Goal: Task Accomplishment & Management: Manage account settings

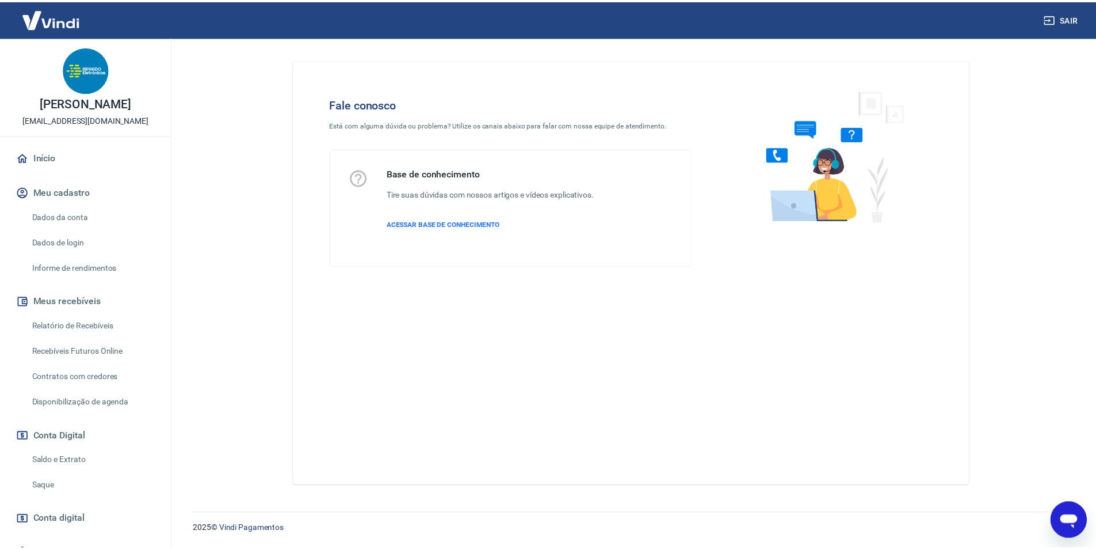
scroll to position [471, 0]
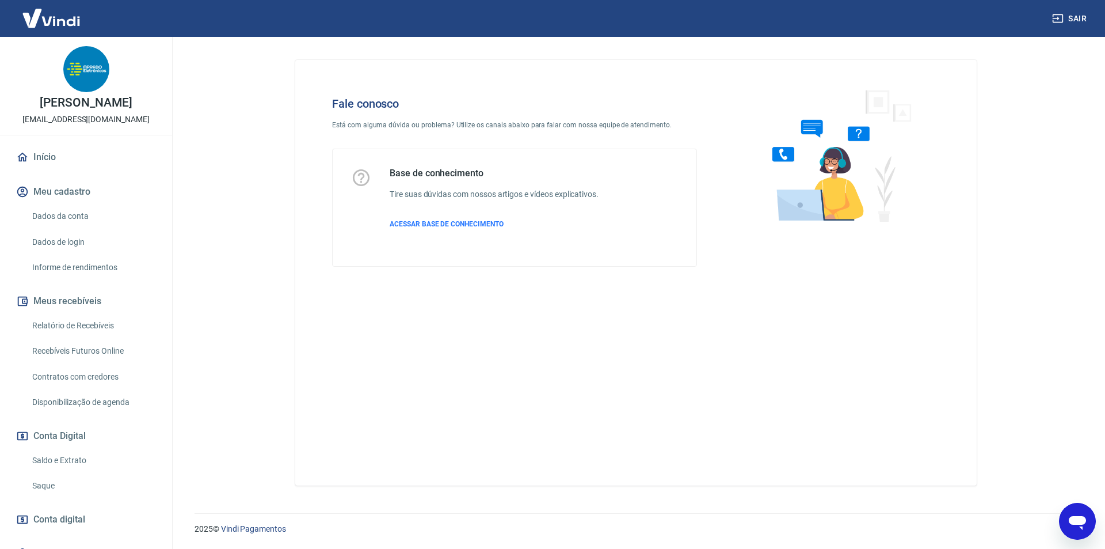
click at [54, 158] on link "Início" at bounding box center [86, 156] width 144 height 25
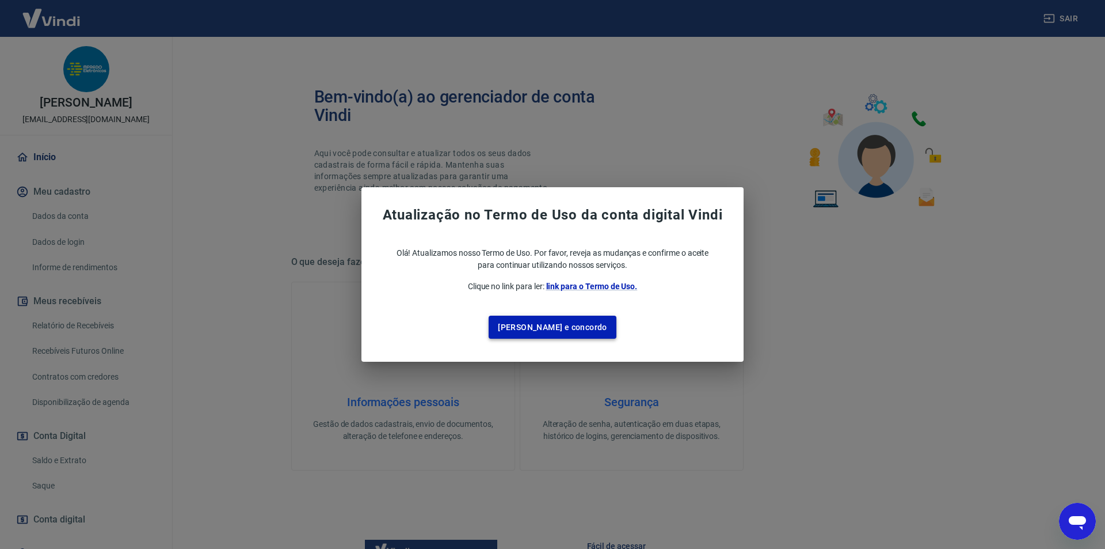
click at [567, 326] on button "Li e concordo" at bounding box center [553, 327] width 128 height 24
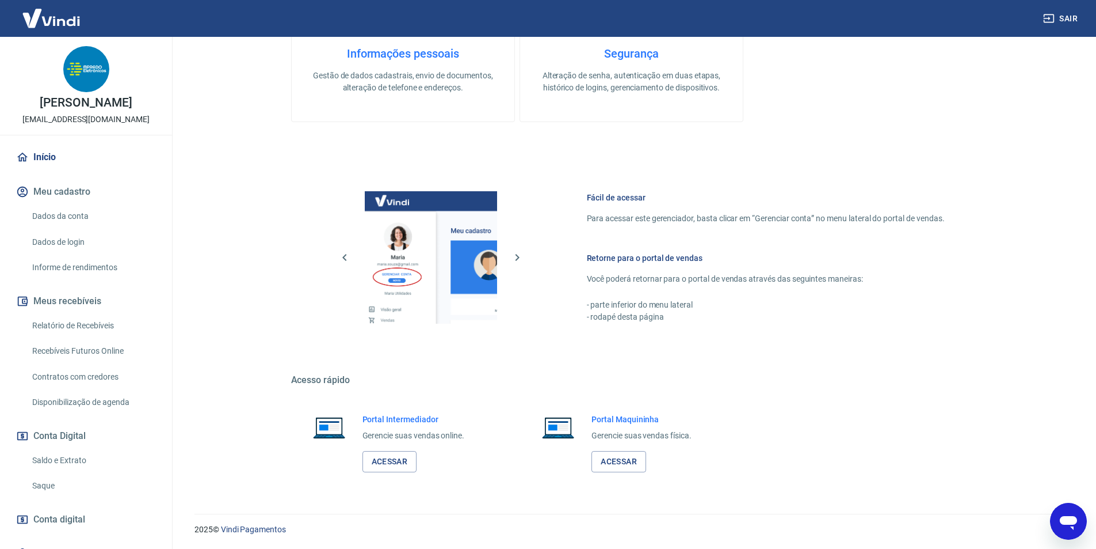
scroll to position [349, 0]
click at [394, 459] on link "Acessar" at bounding box center [390, 460] width 55 height 21
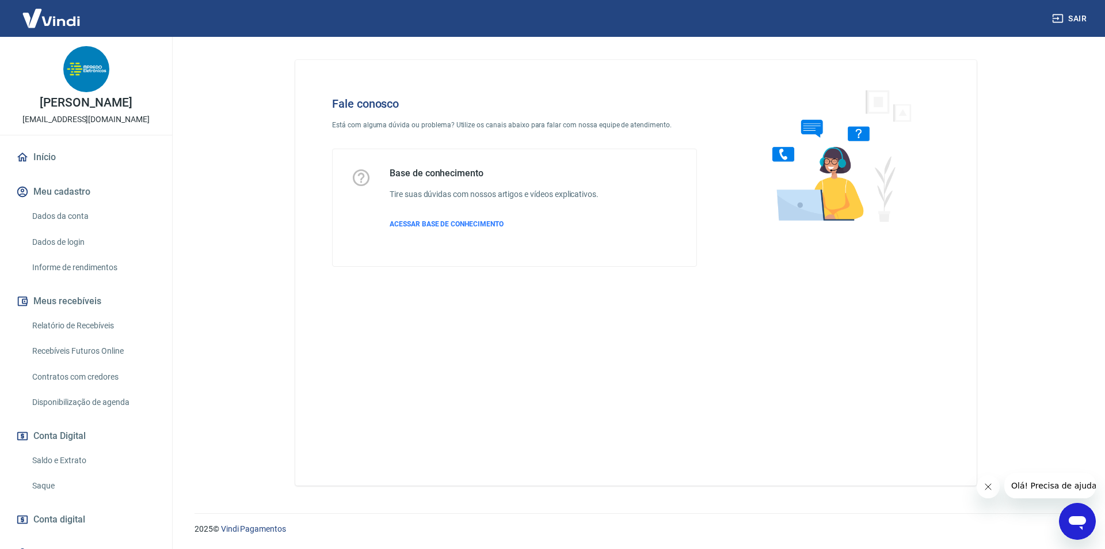
click at [1080, 526] on icon "Abrir janela de mensagens" at bounding box center [1077, 523] width 17 height 14
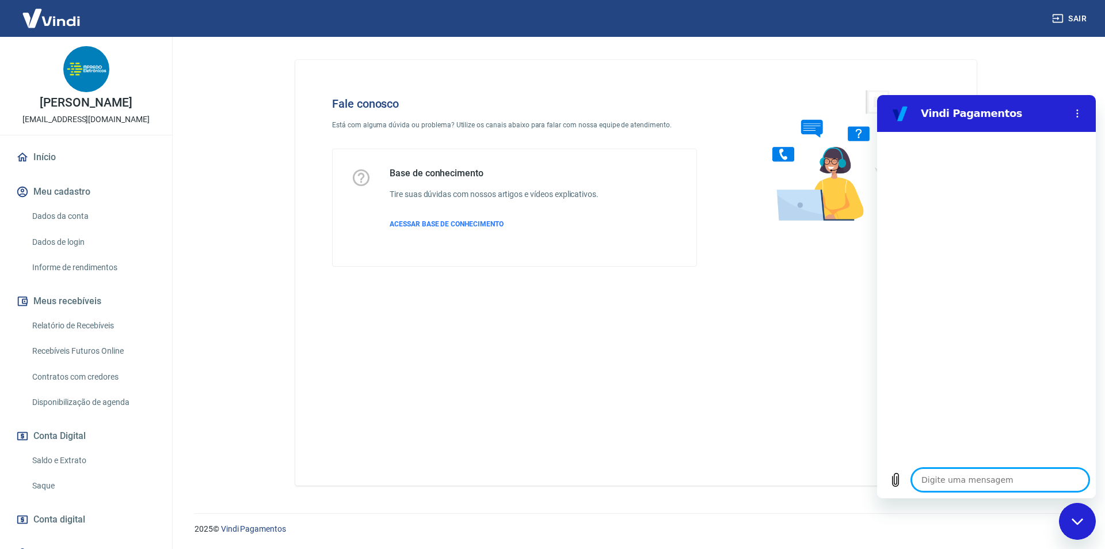
type textarea "B"
type textarea "x"
type textarea "Bo"
type textarea "x"
type textarea "Boa"
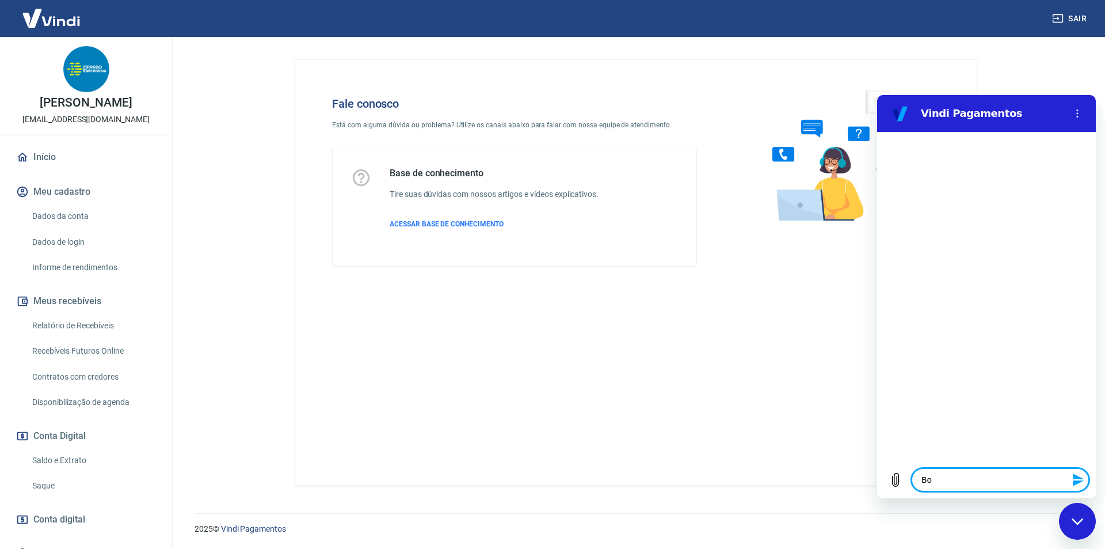
type textarea "x"
type textarea "Boa"
type textarea "x"
type textarea "Boa b"
type textarea "x"
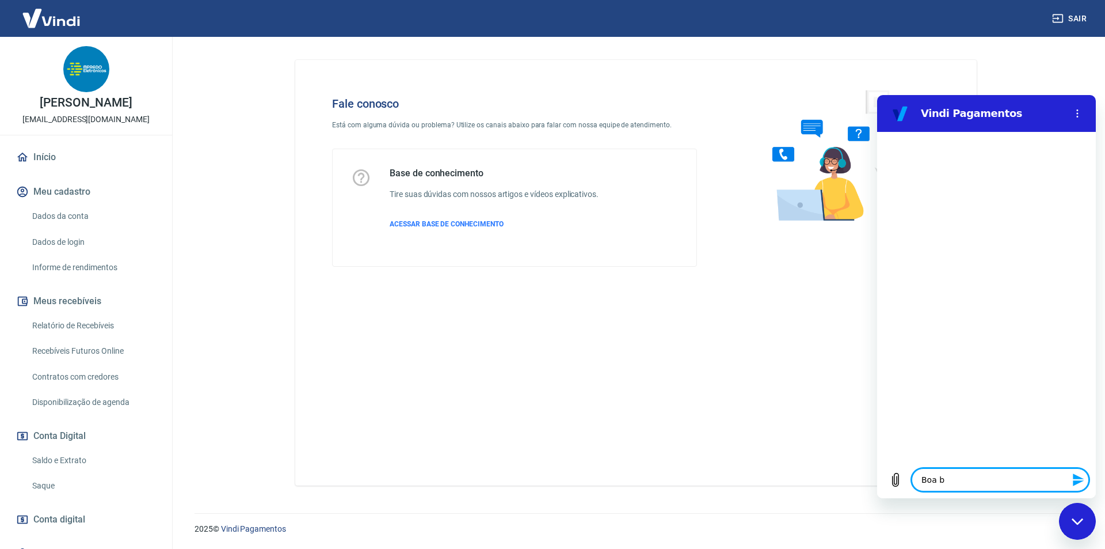
type textarea "Boa"
type textarea "x"
type textarea "Boa t"
type textarea "x"
type textarea "Boa ta"
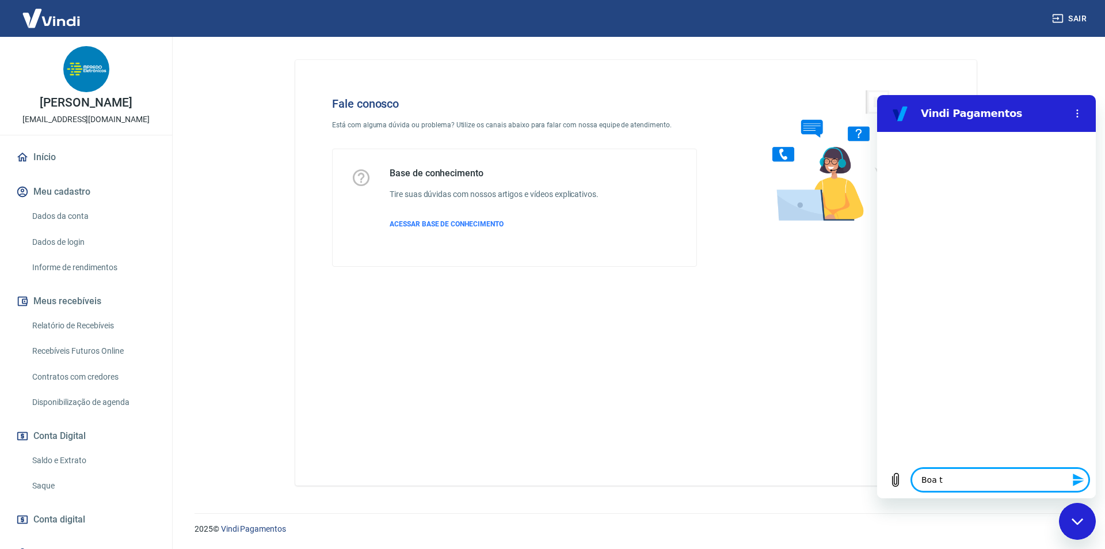
type textarea "x"
type textarea "Boa tar"
type textarea "x"
type textarea "Boa tard"
type textarea "x"
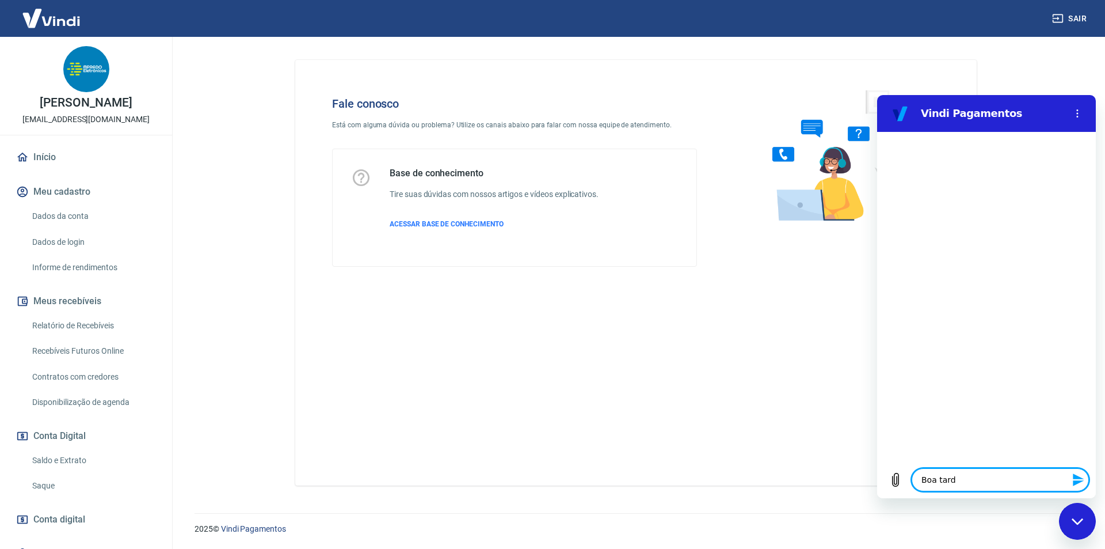
type textarea "Boa tarde"
type textarea "x"
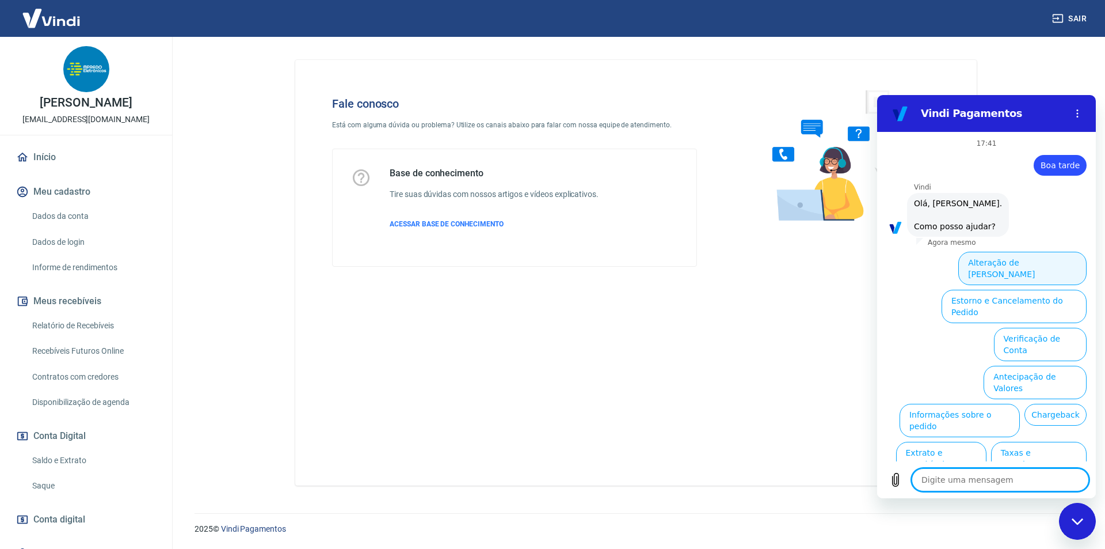
click at [1034, 266] on button "Alteração de [PERSON_NAME]" at bounding box center [1022, 268] width 128 height 33
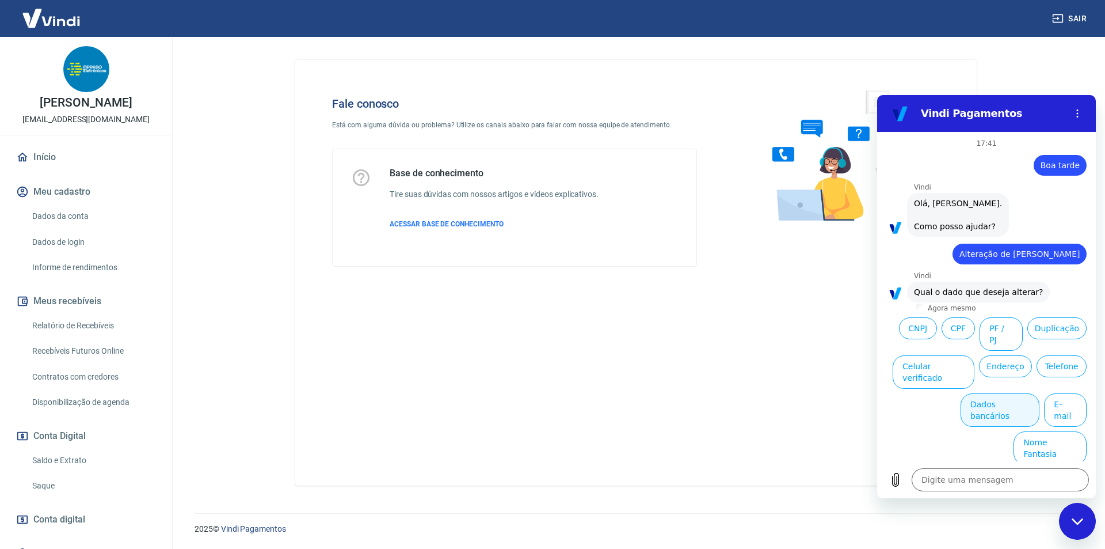
click at [1004, 393] on button "Dados bancários" at bounding box center [1000, 409] width 79 height 33
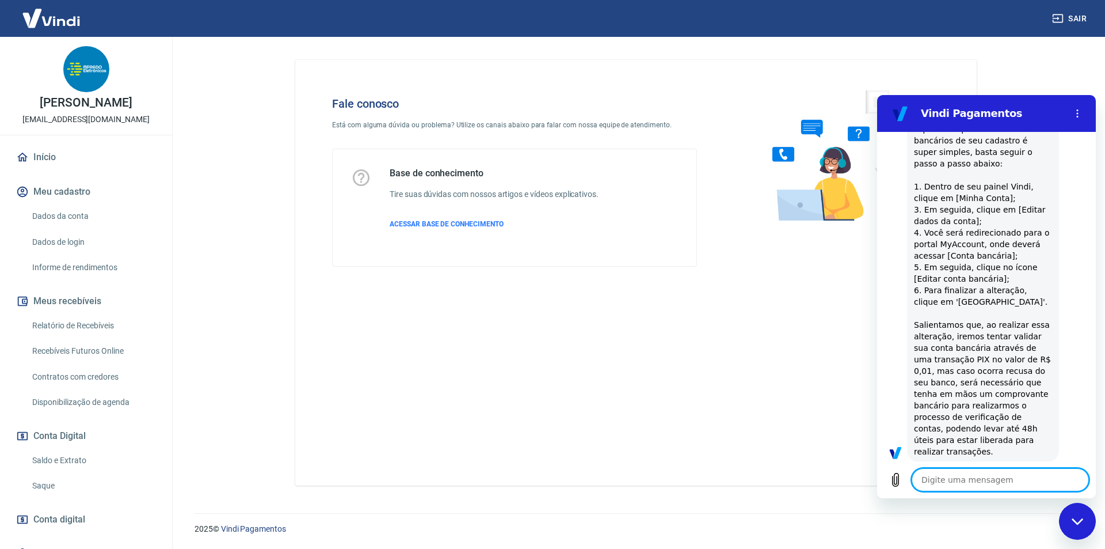
type textarea "x"
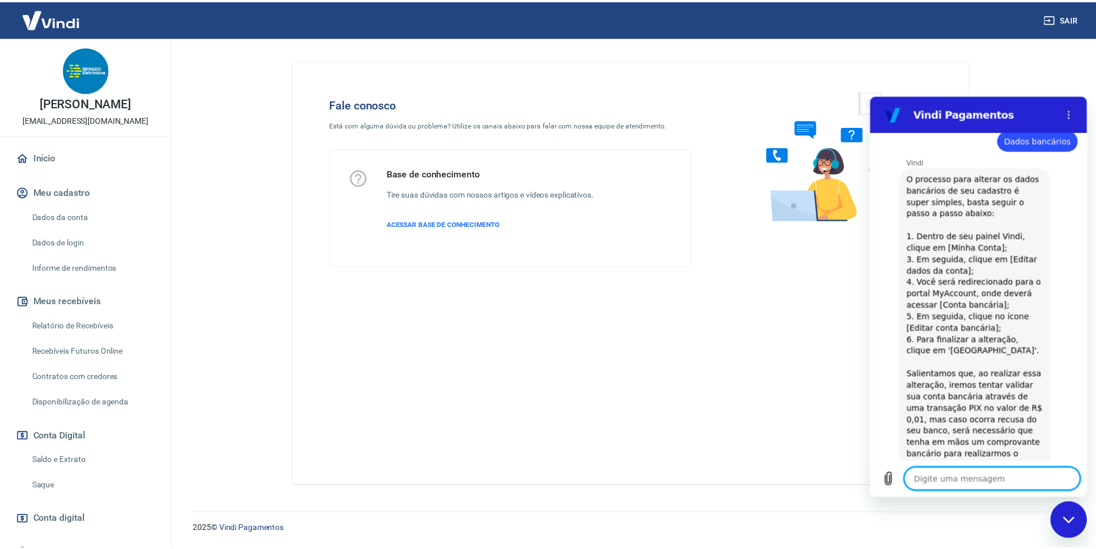
scroll to position [164, 0]
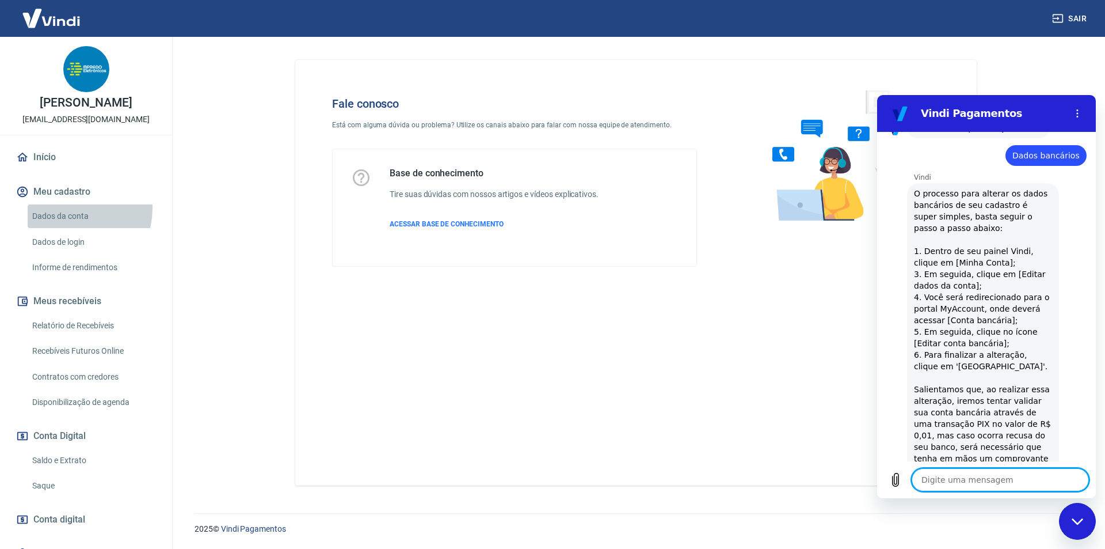
click at [68, 208] on link "Dados da conta" at bounding box center [93, 216] width 131 height 24
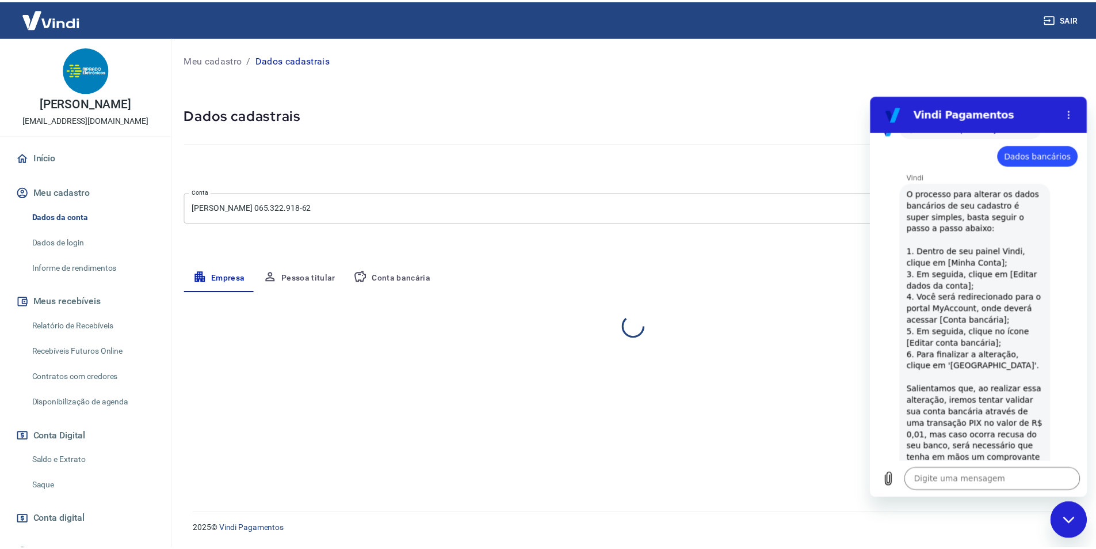
select select "SP"
select select "business"
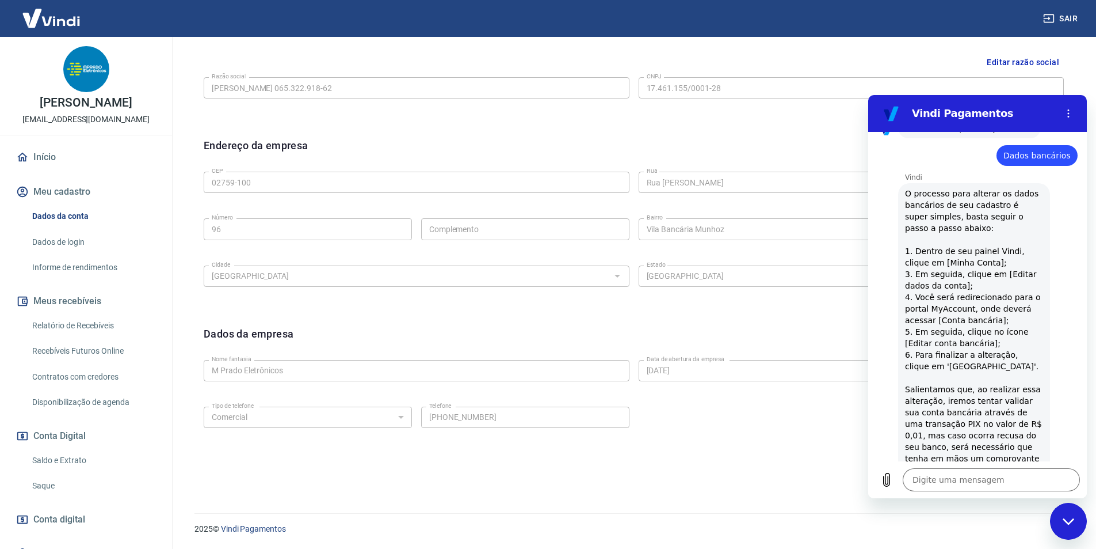
drag, startPoint x: 1067, startPoint y: 516, endPoint x: 1060, endPoint y: 514, distance: 7.1
click at [1066, 517] on div "Fechar janela de mensagens" at bounding box center [1069, 521] width 35 height 35
type textarea "x"
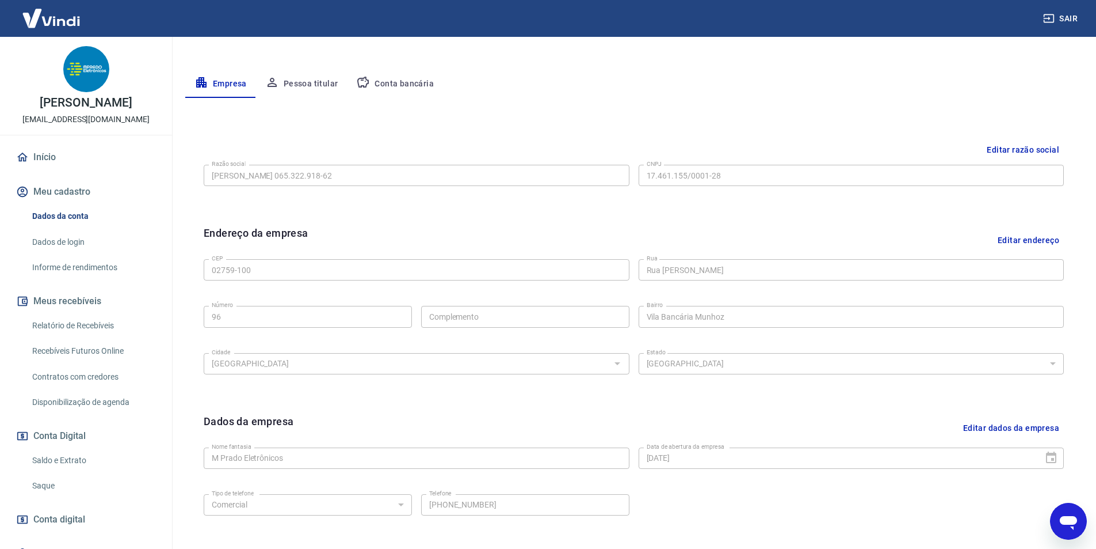
scroll to position [109, 0]
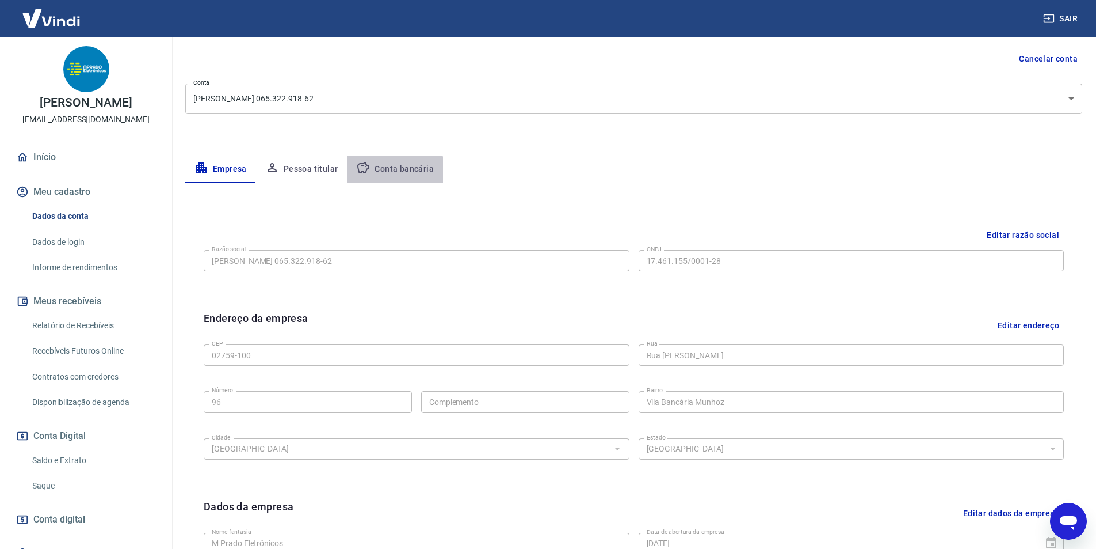
click at [393, 170] on button "Conta bancária" at bounding box center [395, 169] width 96 height 28
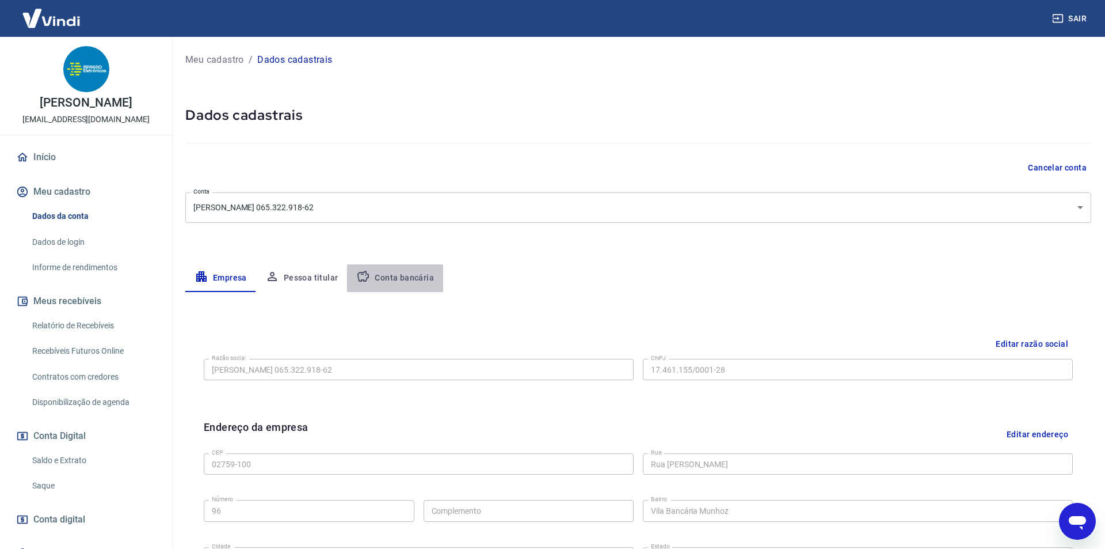
select select "1"
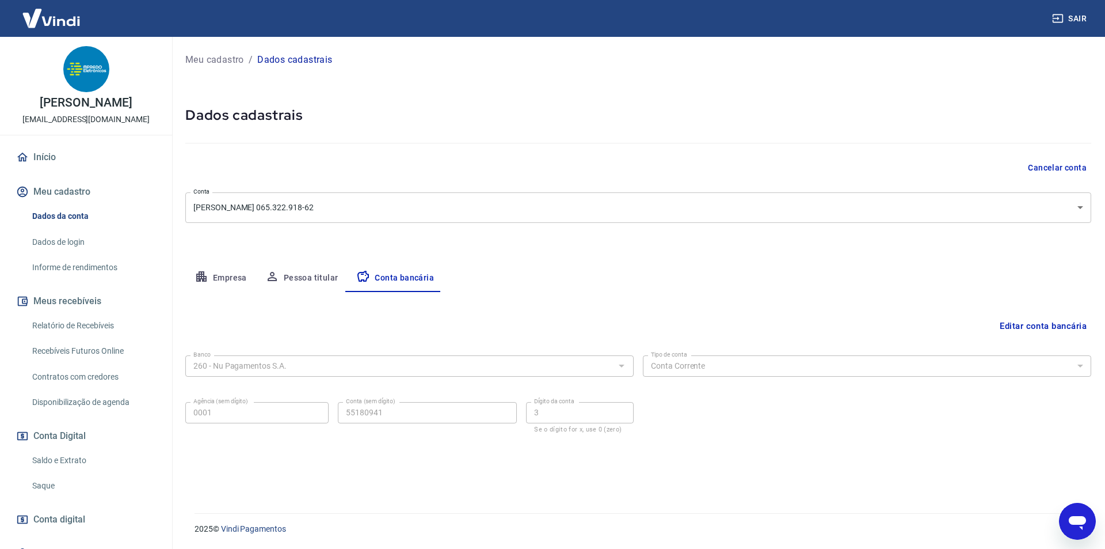
click at [1041, 326] on button "Editar conta bancária" at bounding box center [1043, 326] width 96 height 22
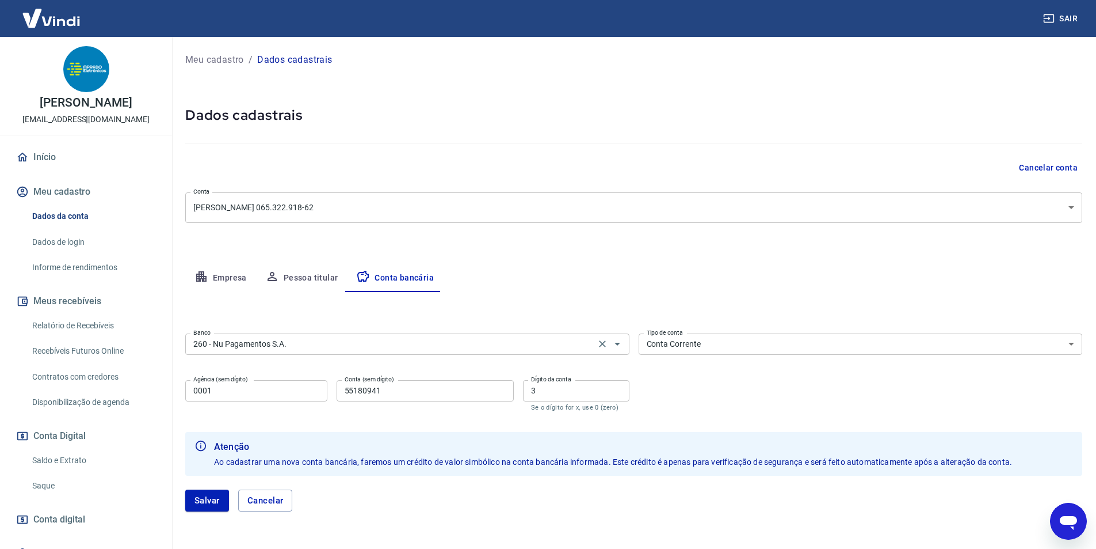
click at [321, 343] on input "260 - Nu Pagamentos S.A." at bounding box center [390, 344] width 403 height 14
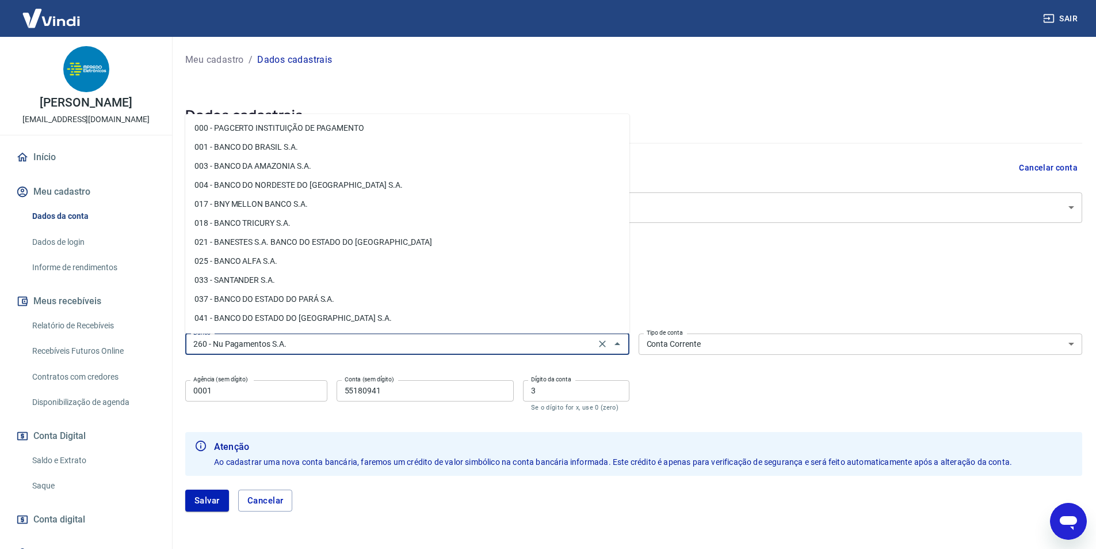
scroll to position [747, 0]
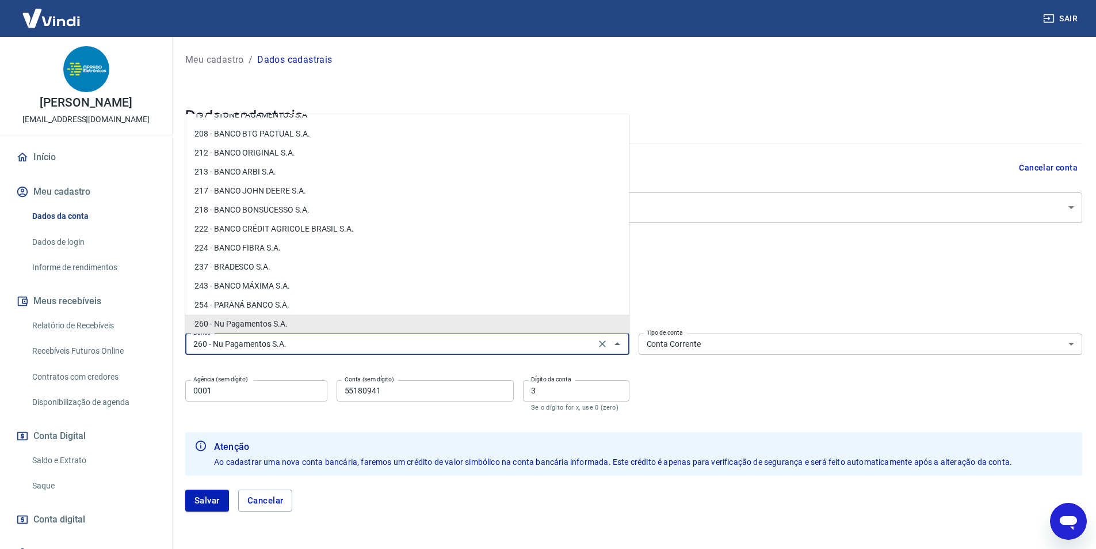
click at [321, 343] on input "260 - Nu Pagamentos S.A." at bounding box center [390, 344] width 403 height 14
click at [256, 263] on li "237 - BRADESCO S.A." at bounding box center [407, 266] width 444 height 19
type input "237 - BRADESCO S.A."
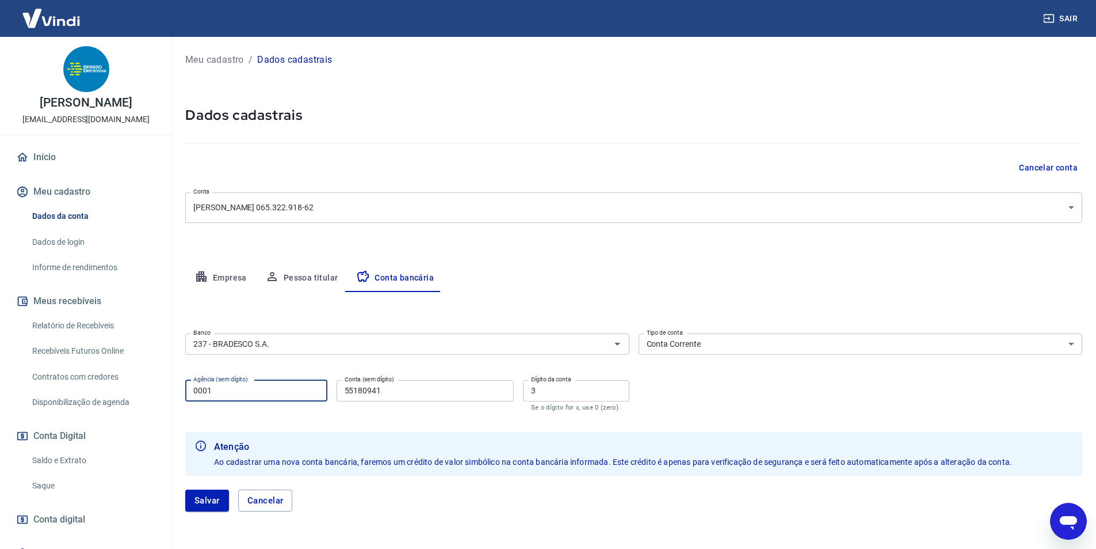
click at [244, 391] on input "0001" at bounding box center [256, 390] width 142 height 21
type input "0"
type input "1416"
click at [394, 393] on input "55180941" at bounding box center [425, 390] width 177 height 21
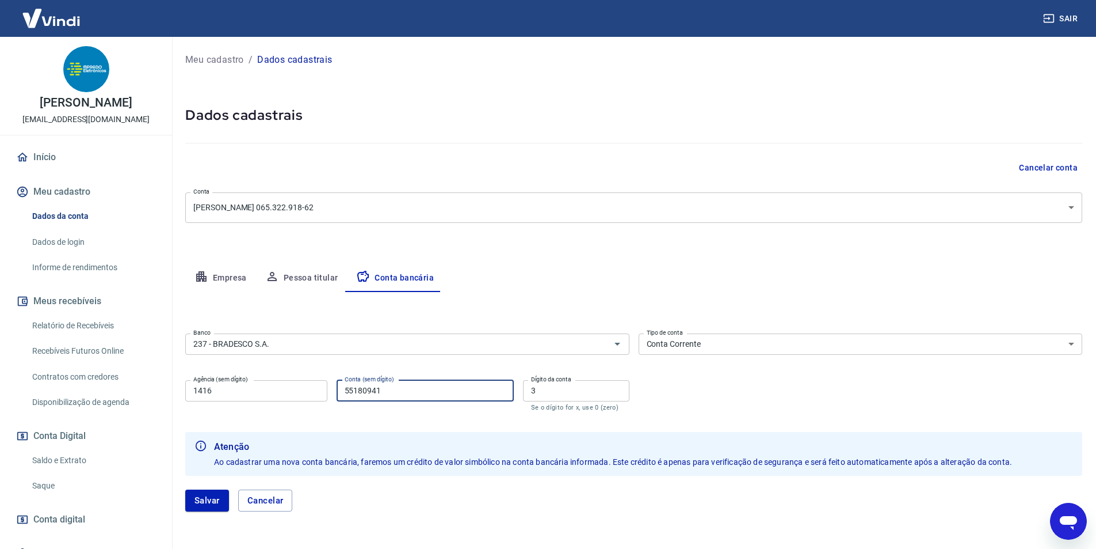
click at [394, 393] on input "55180941" at bounding box center [425, 390] width 177 height 21
type input "208082"
drag, startPoint x: 542, startPoint y: 387, endPoint x: 532, endPoint y: 390, distance: 10.4
click at [532, 390] on input "3" at bounding box center [576, 390] width 106 height 21
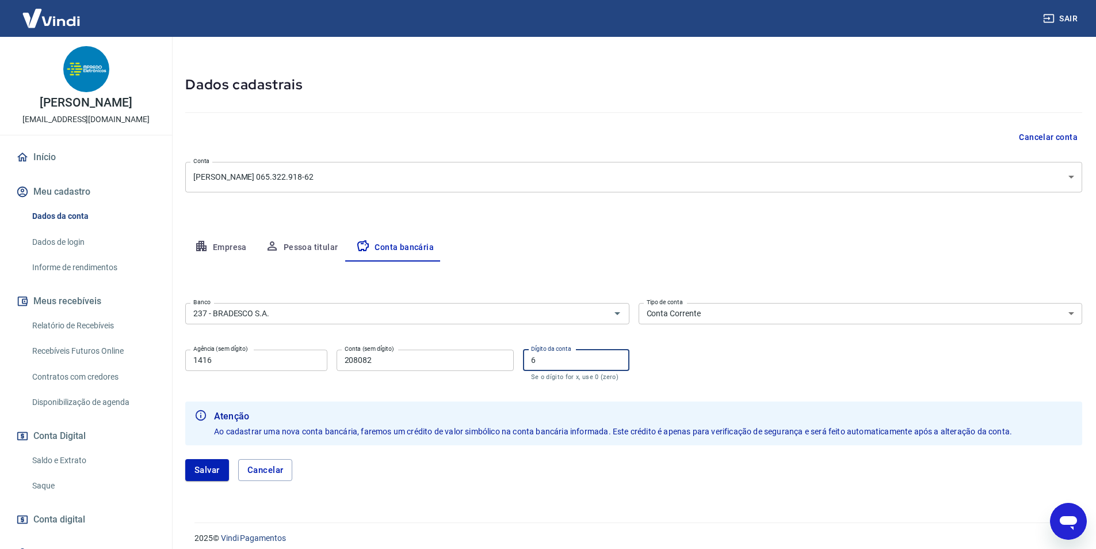
scroll to position [40, 0]
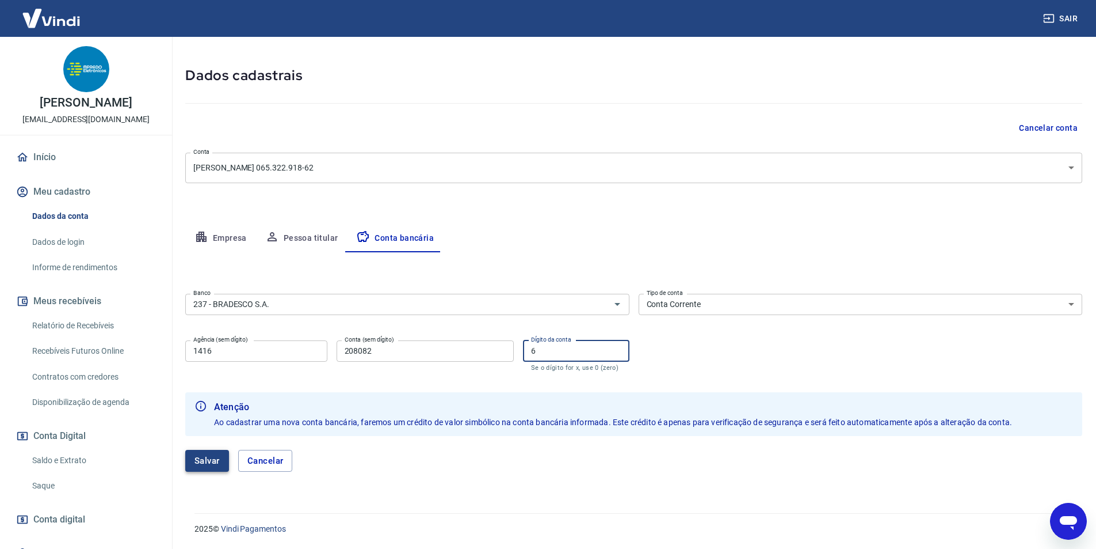
type input "6"
click at [207, 462] on button "Salvar" at bounding box center [207, 461] width 44 height 22
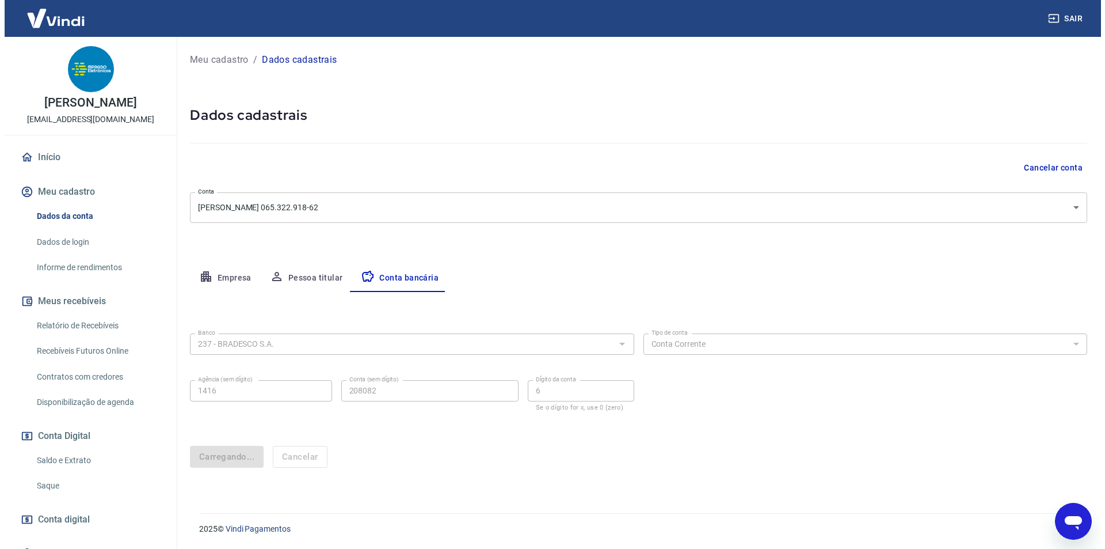
scroll to position [0, 0]
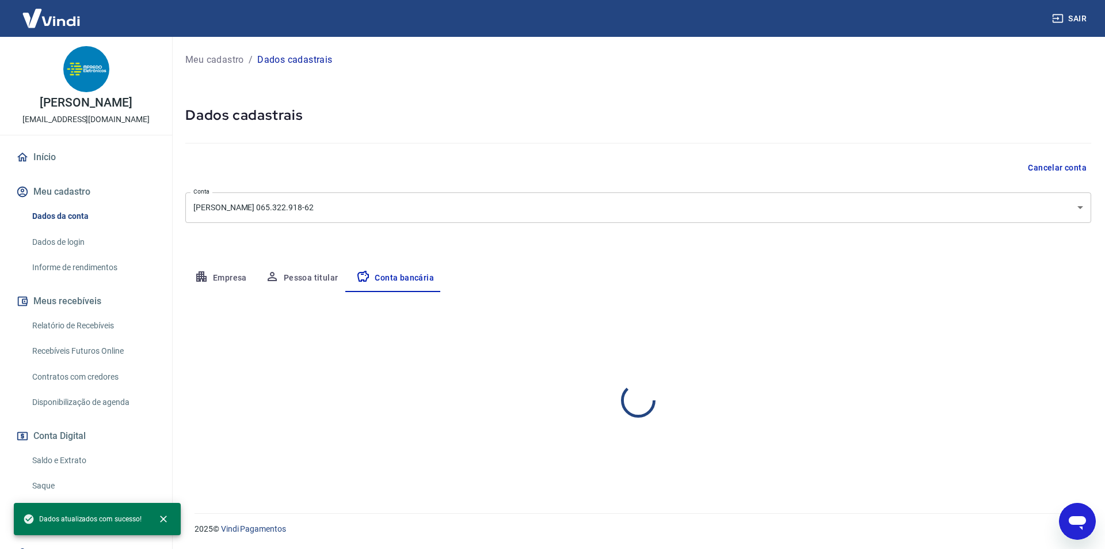
select select "1"
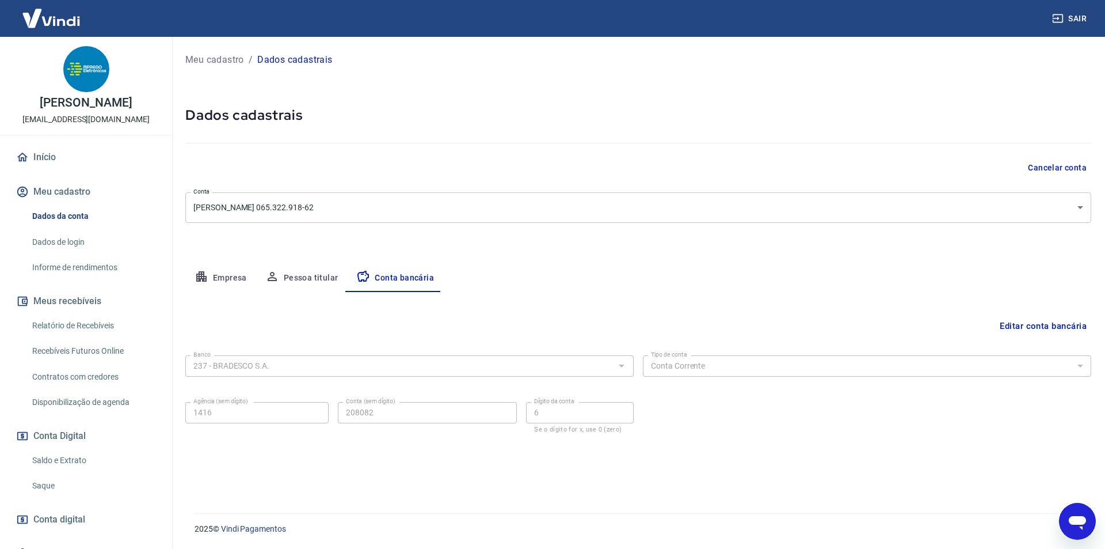
click at [73, 519] on span "Conta digital" at bounding box center [59, 519] width 52 height 16
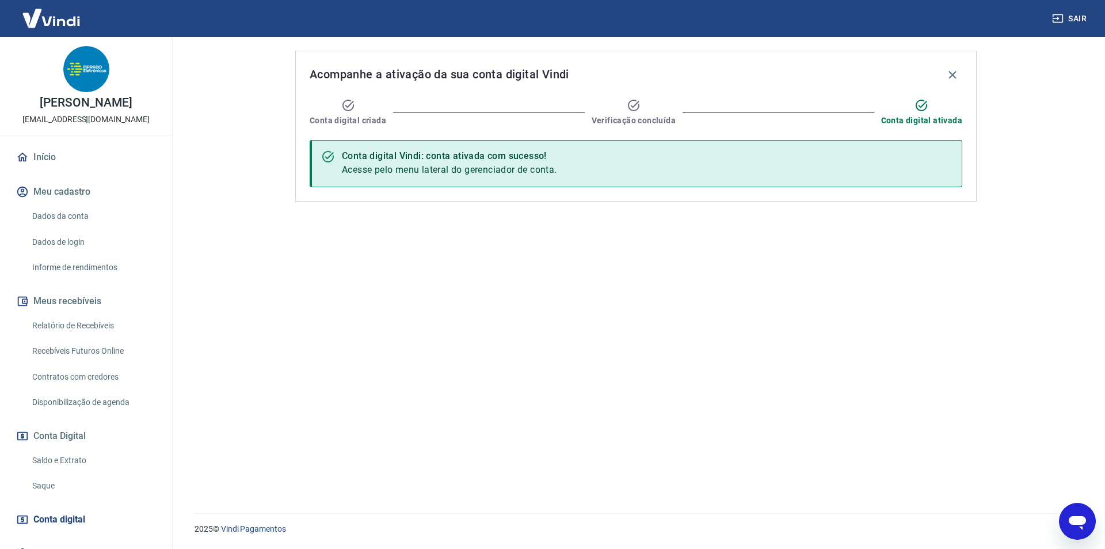
type textarea "x"
